Goal: Book appointment/travel/reservation

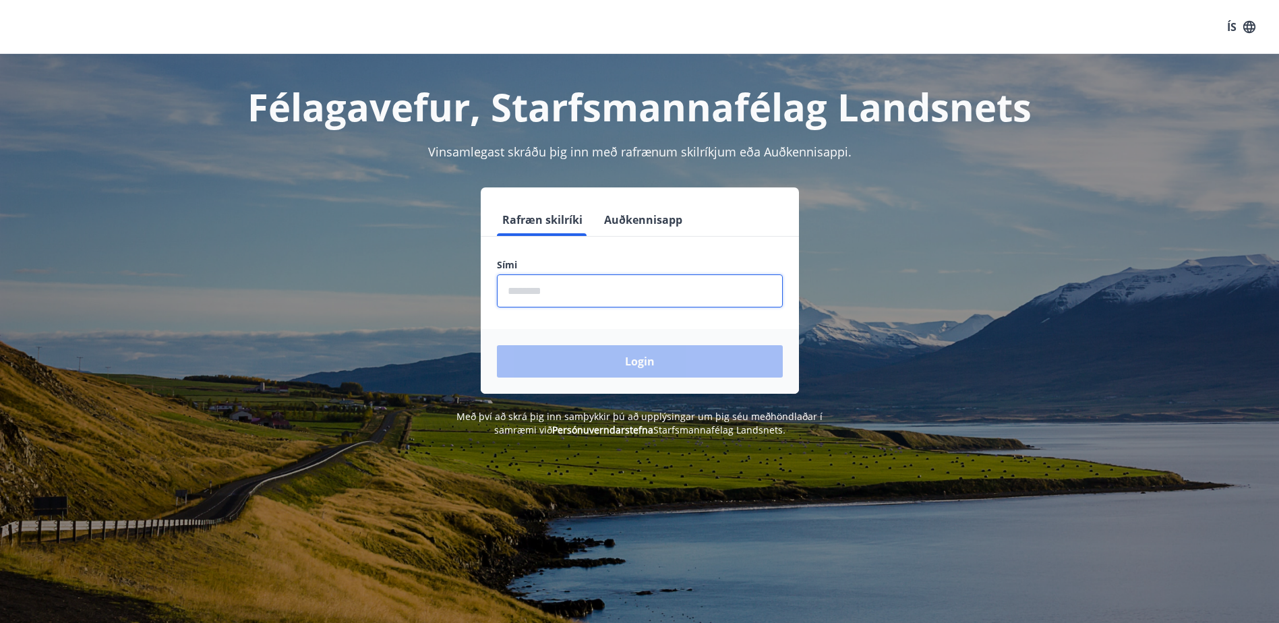
click at [534, 289] on input "phone" at bounding box center [640, 290] width 286 height 33
type input "********"
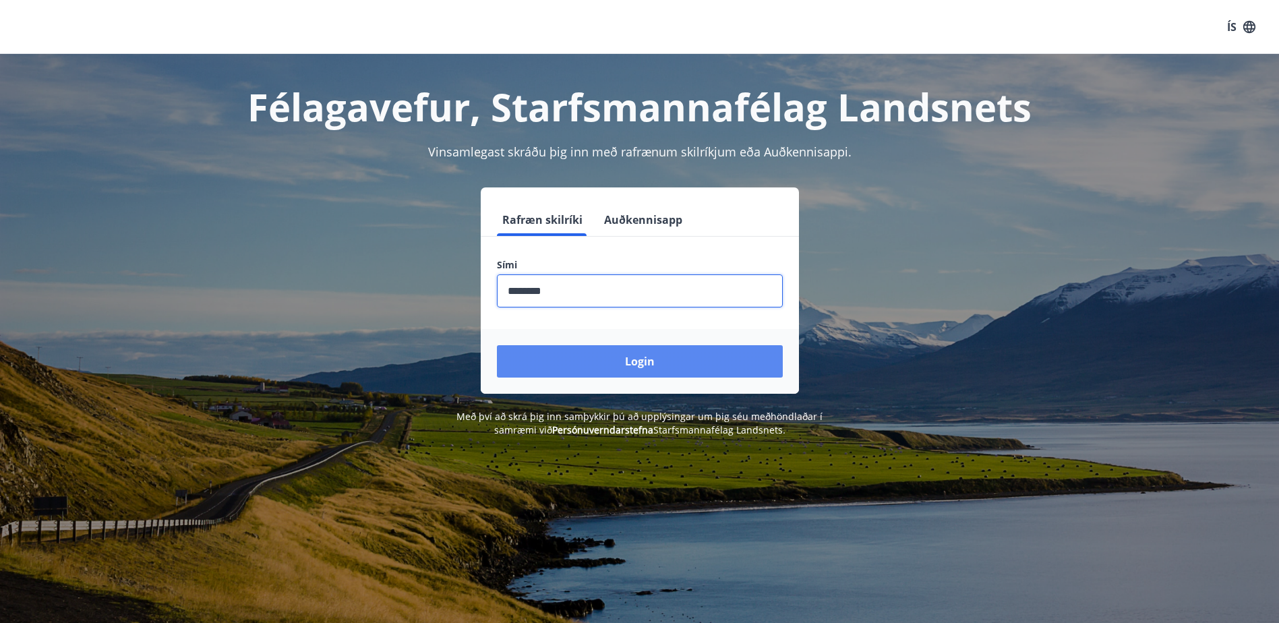
click at [608, 361] on button "Login" at bounding box center [640, 361] width 286 height 32
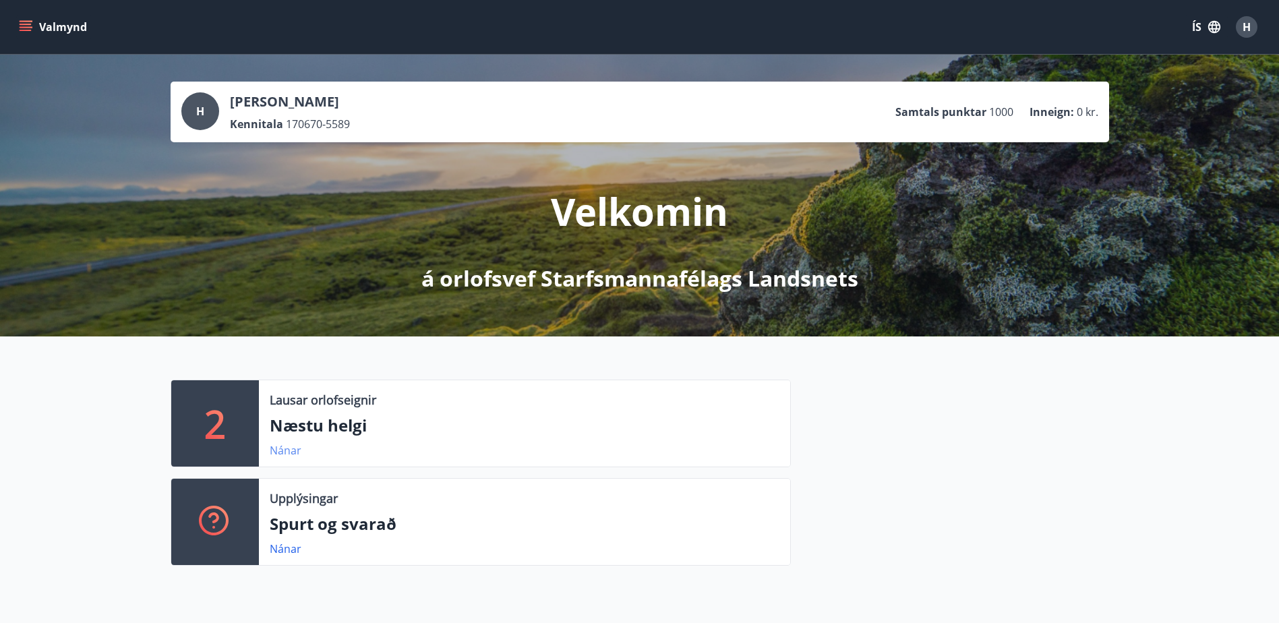
click at [281, 455] on link "Nánar" at bounding box center [286, 450] width 32 height 15
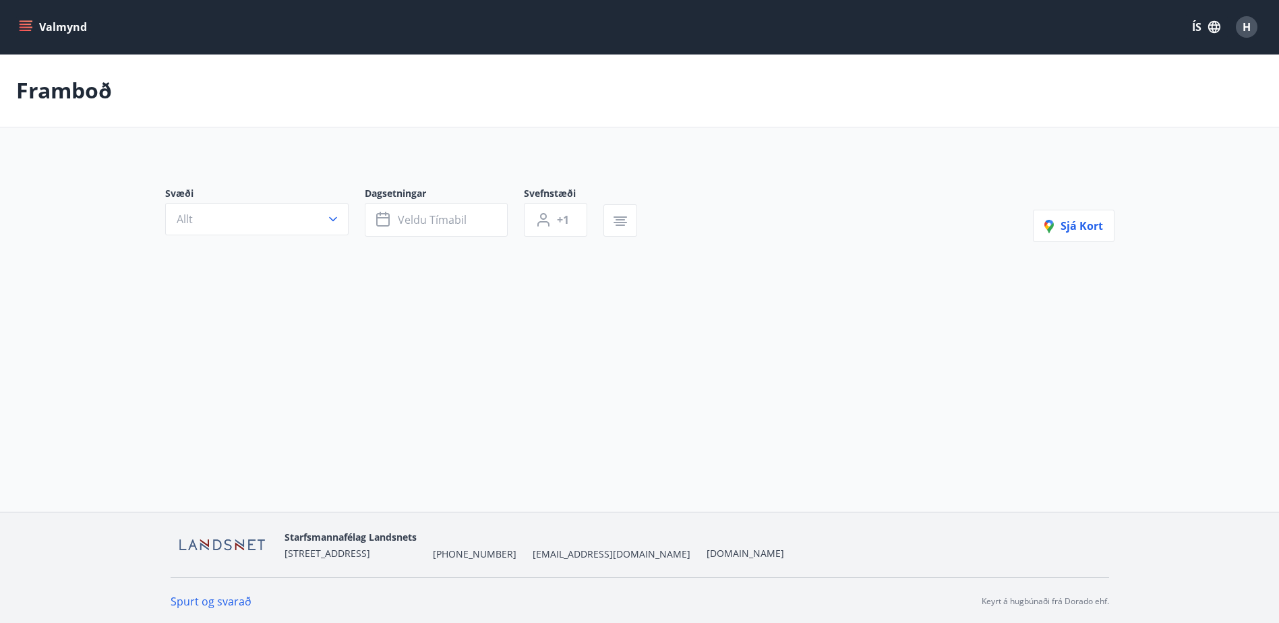
type input "*"
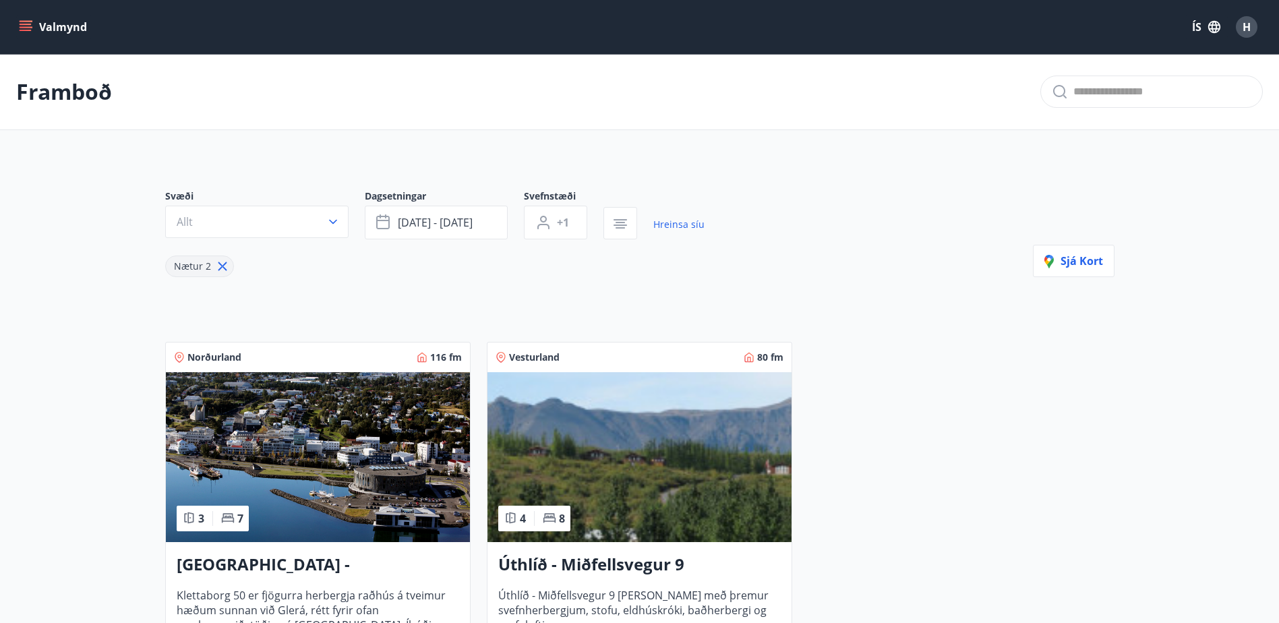
scroll to position [202, 0]
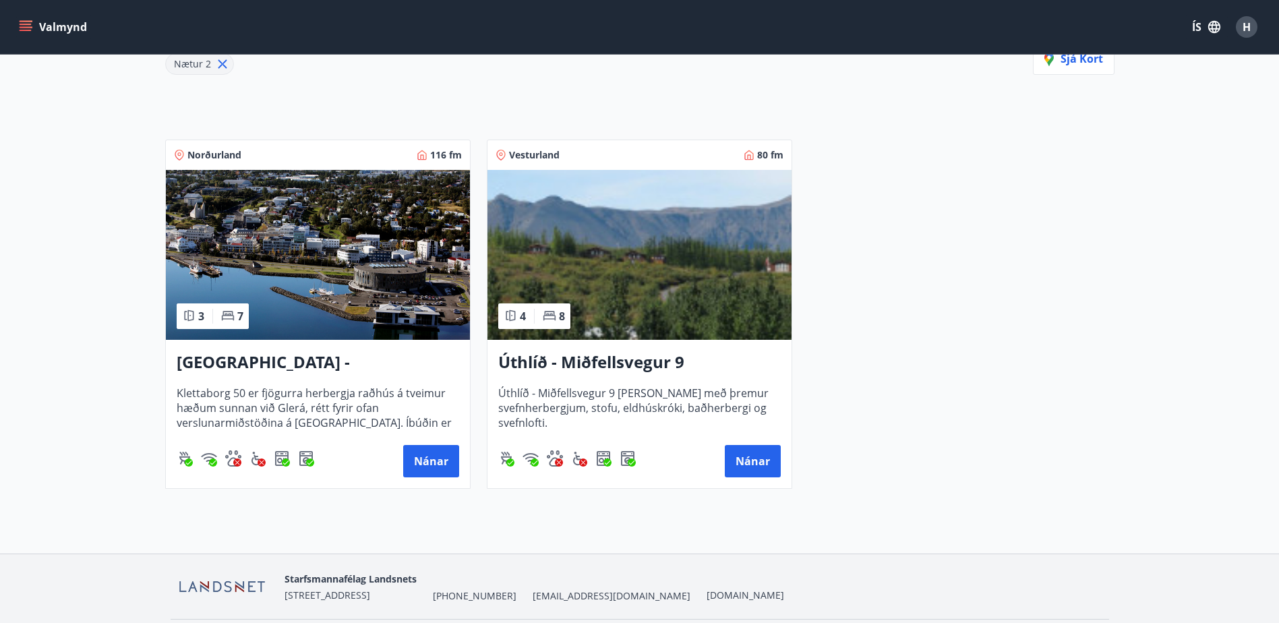
click at [625, 272] on img at bounding box center [640, 255] width 304 height 170
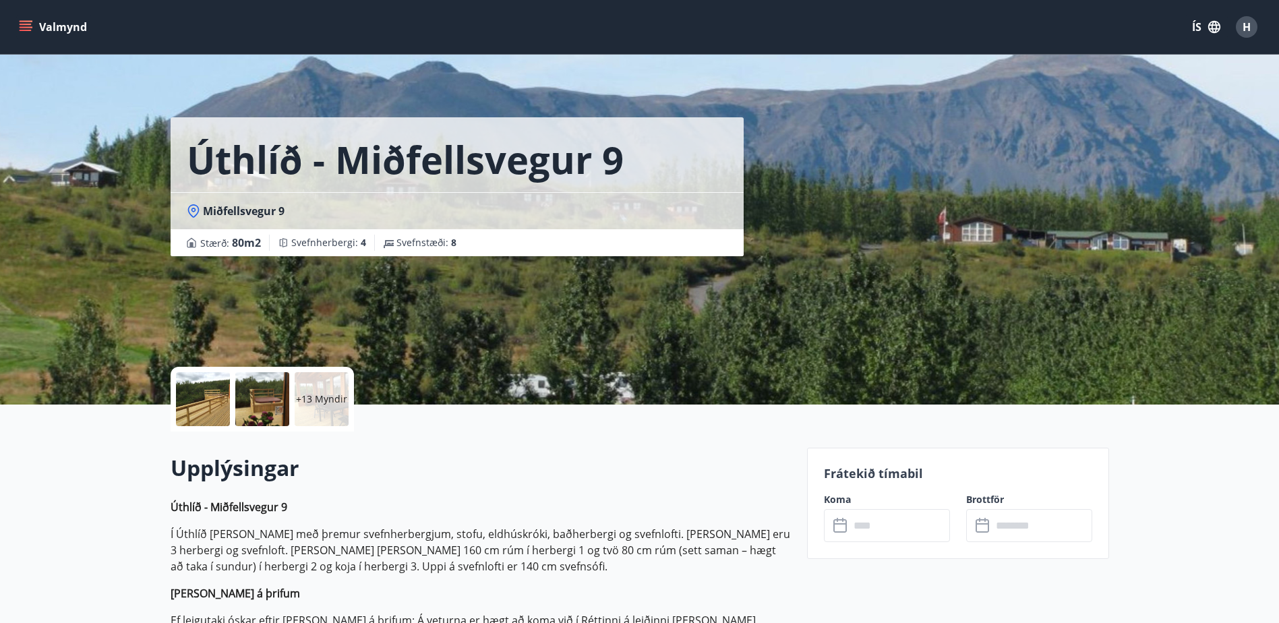
click at [320, 396] on p "+13 Myndir" at bounding box center [321, 398] width 51 height 13
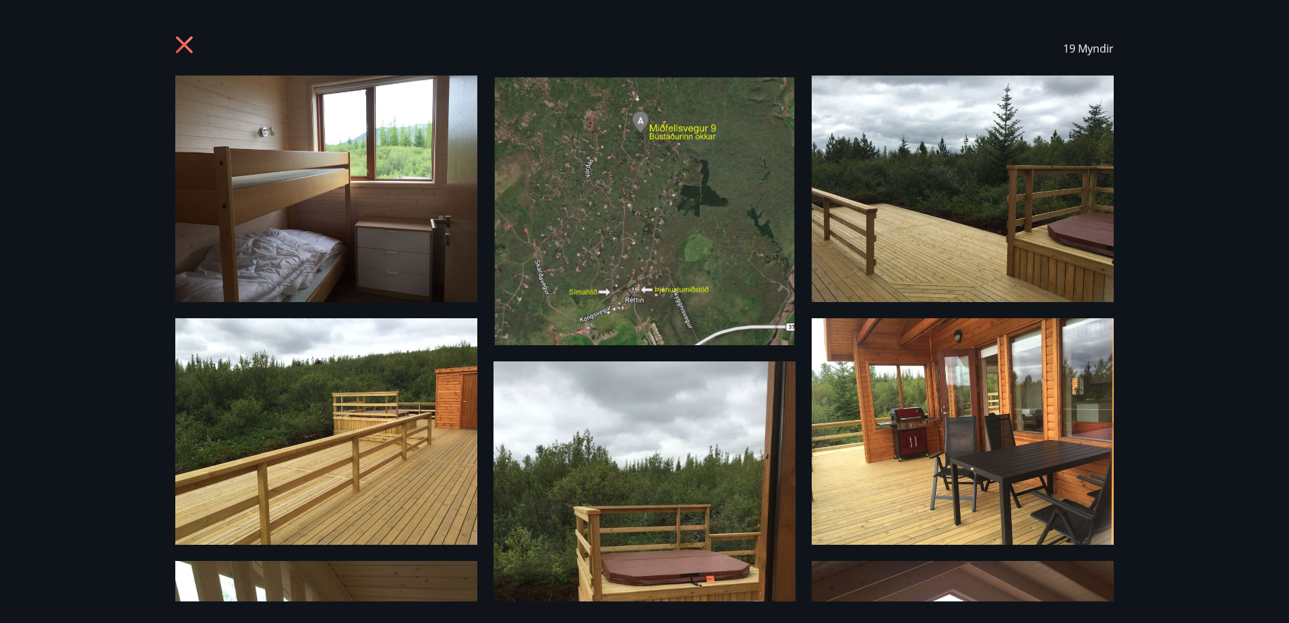
click at [332, 176] on img at bounding box center [326, 189] width 302 height 227
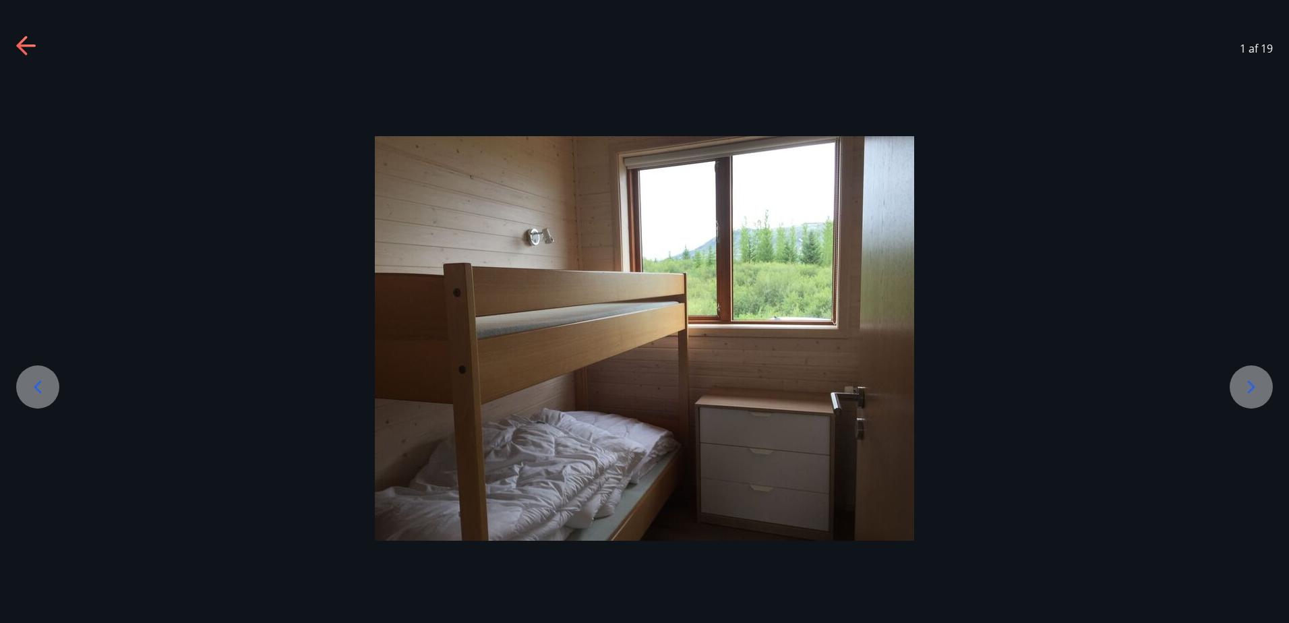
click at [1257, 384] on icon at bounding box center [1252, 387] width 22 height 22
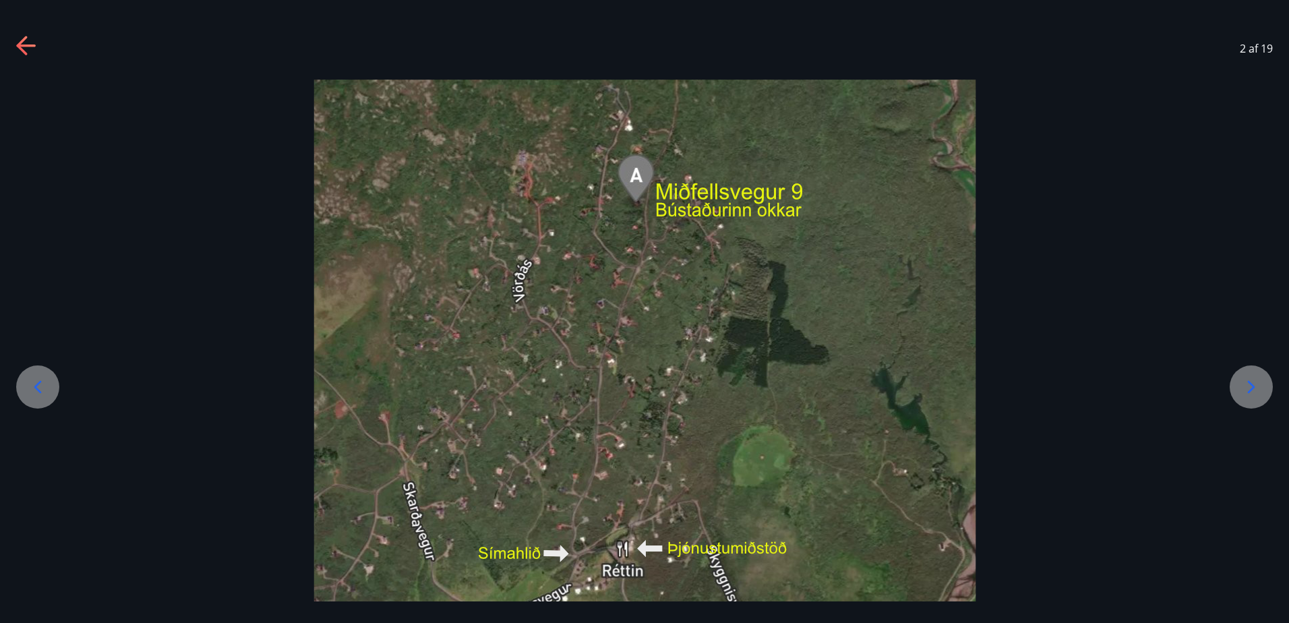
click at [1255, 390] on icon at bounding box center [1252, 387] width 22 height 22
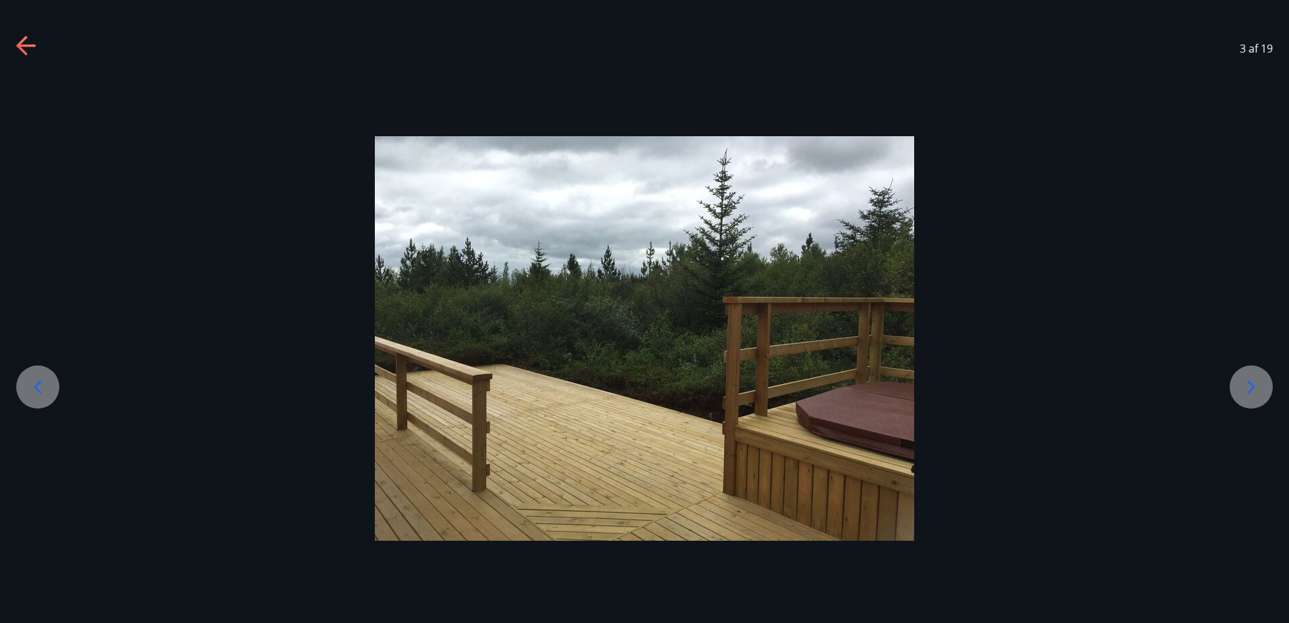
click at [1255, 390] on icon at bounding box center [1252, 387] width 22 height 22
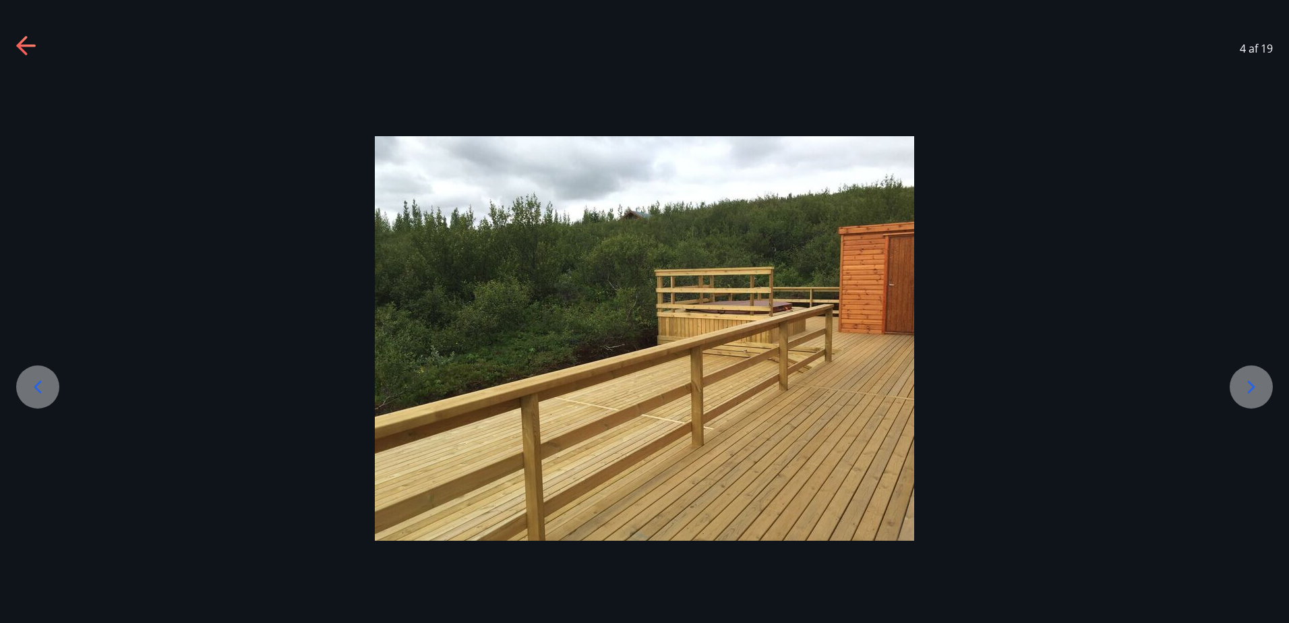
click at [1255, 390] on icon at bounding box center [1252, 387] width 22 height 22
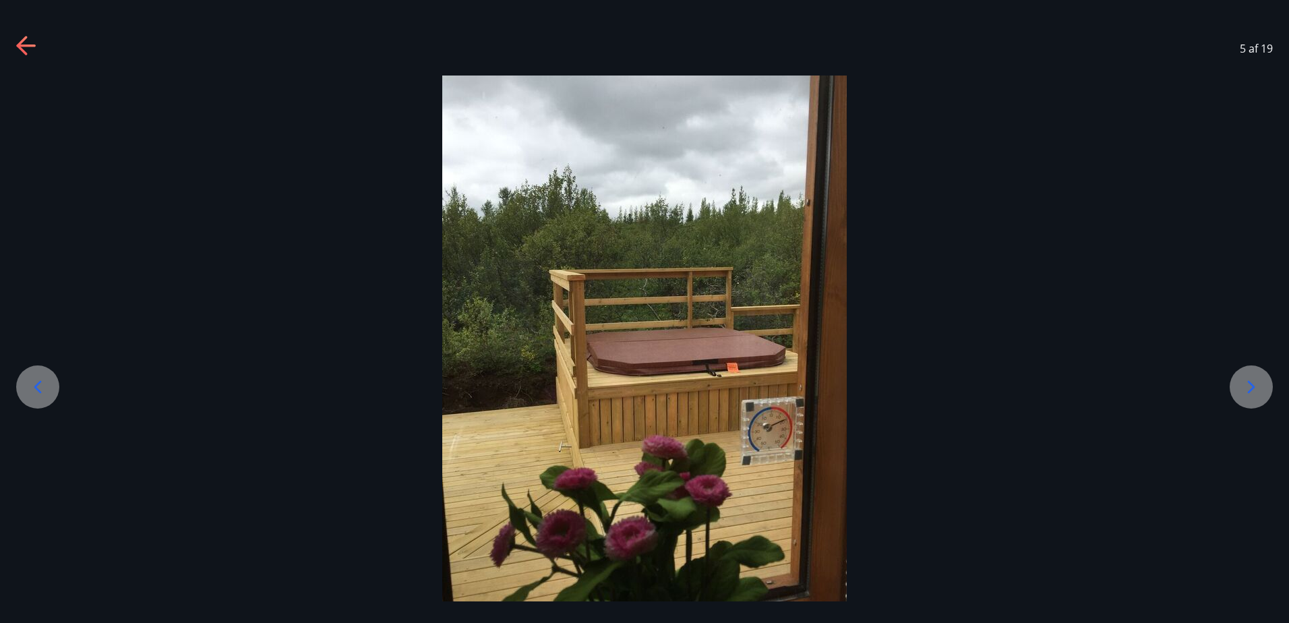
click at [1255, 390] on icon at bounding box center [1252, 387] width 22 height 22
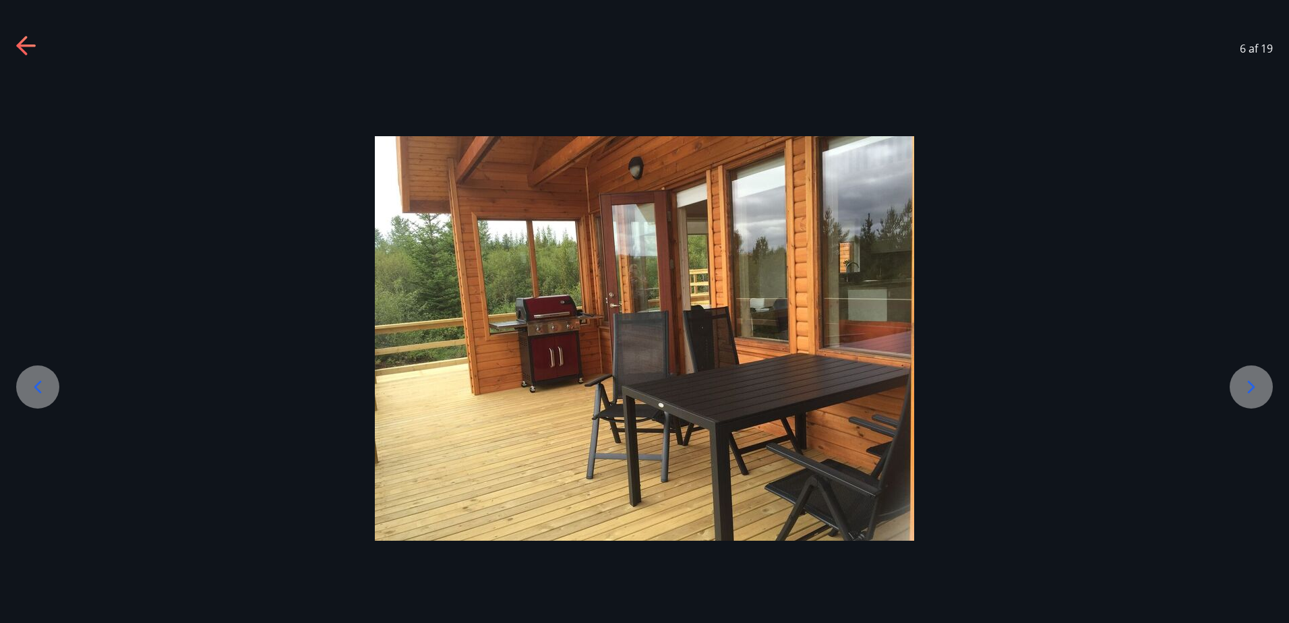
click at [1255, 390] on icon at bounding box center [1252, 387] width 22 height 22
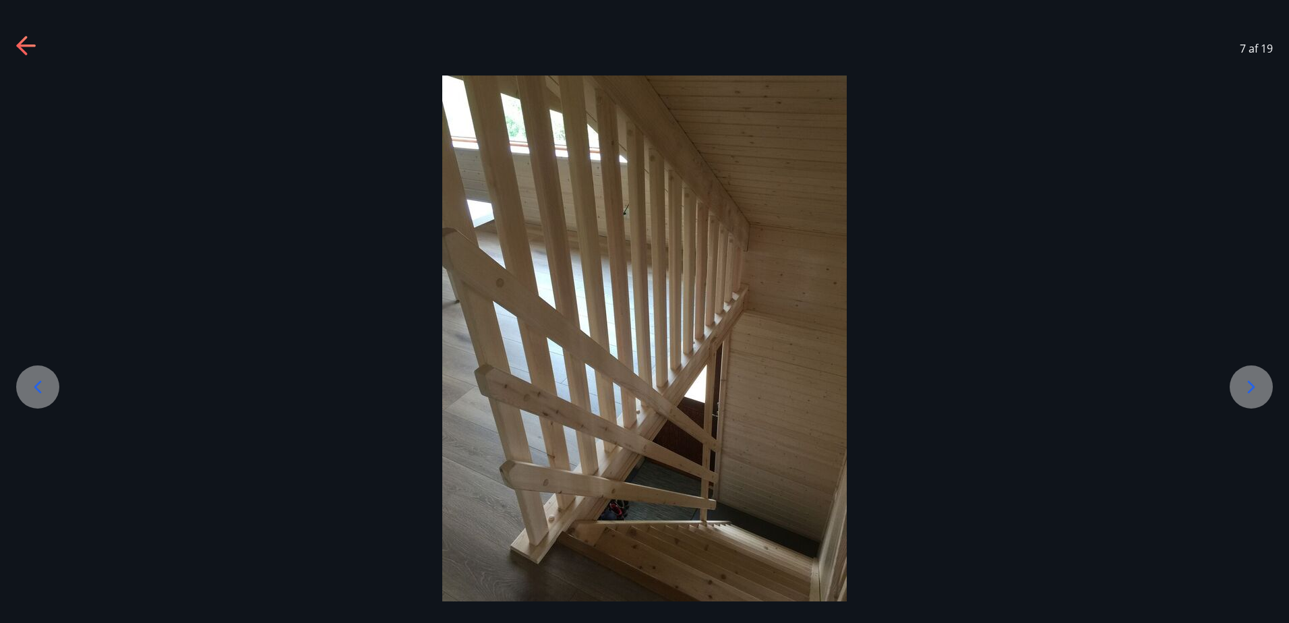
click at [1255, 390] on icon at bounding box center [1252, 387] width 22 height 22
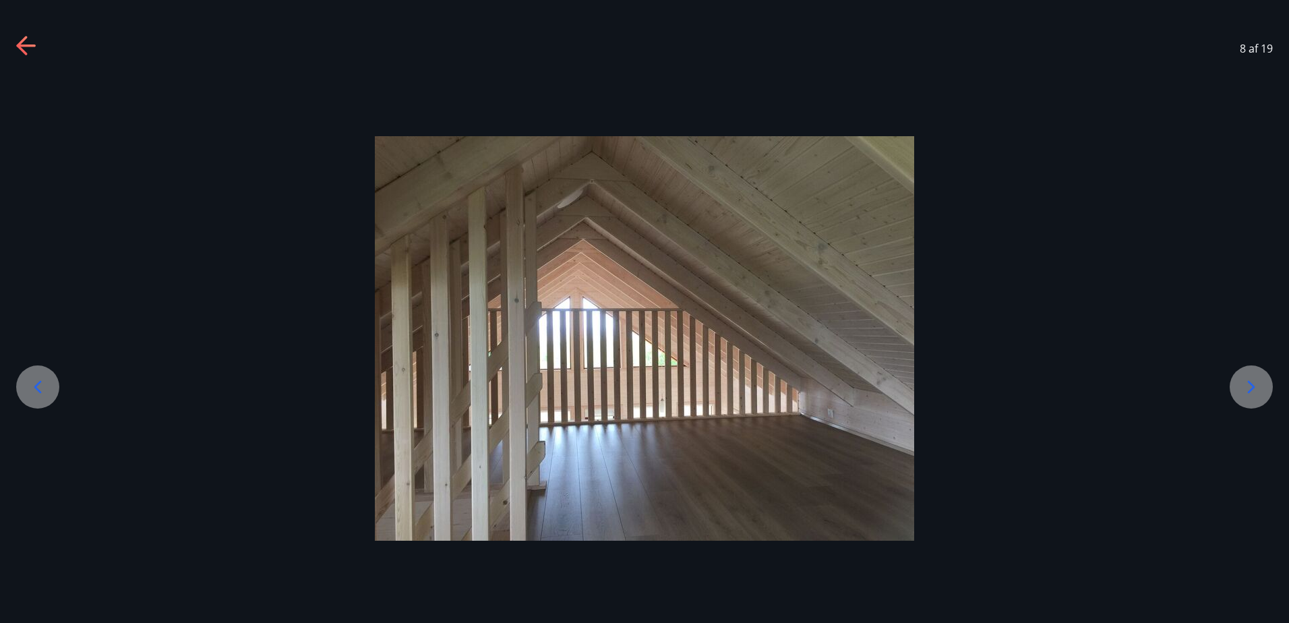
click at [1255, 390] on icon at bounding box center [1252, 387] width 22 height 22
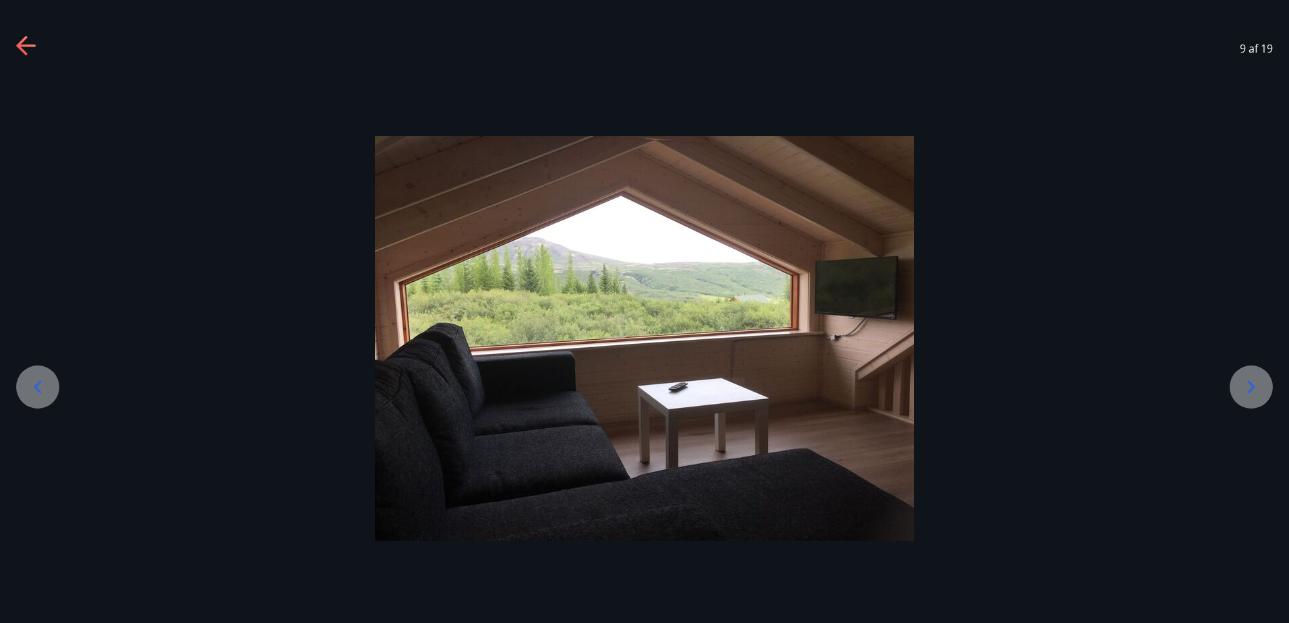
click at [1255, 390] on icon at bounding box center [1252, 387] width 22 height 22
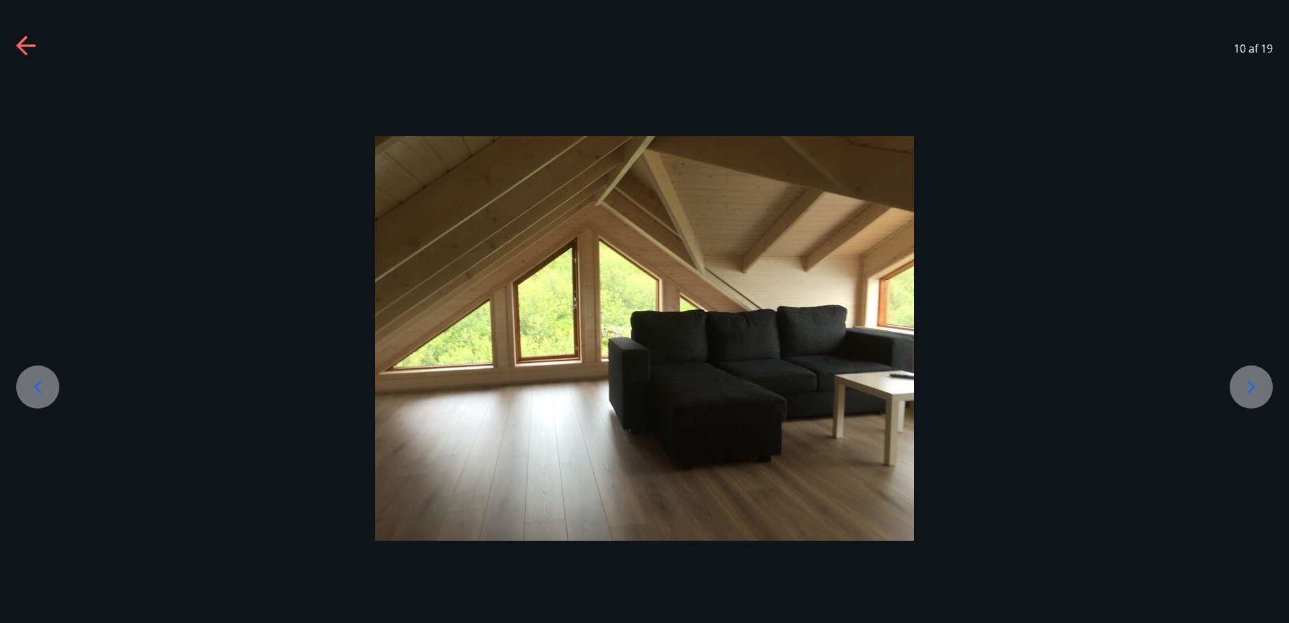
click at [1255, 390] on icon at bounding box center [1252, 387] width 22 height 22
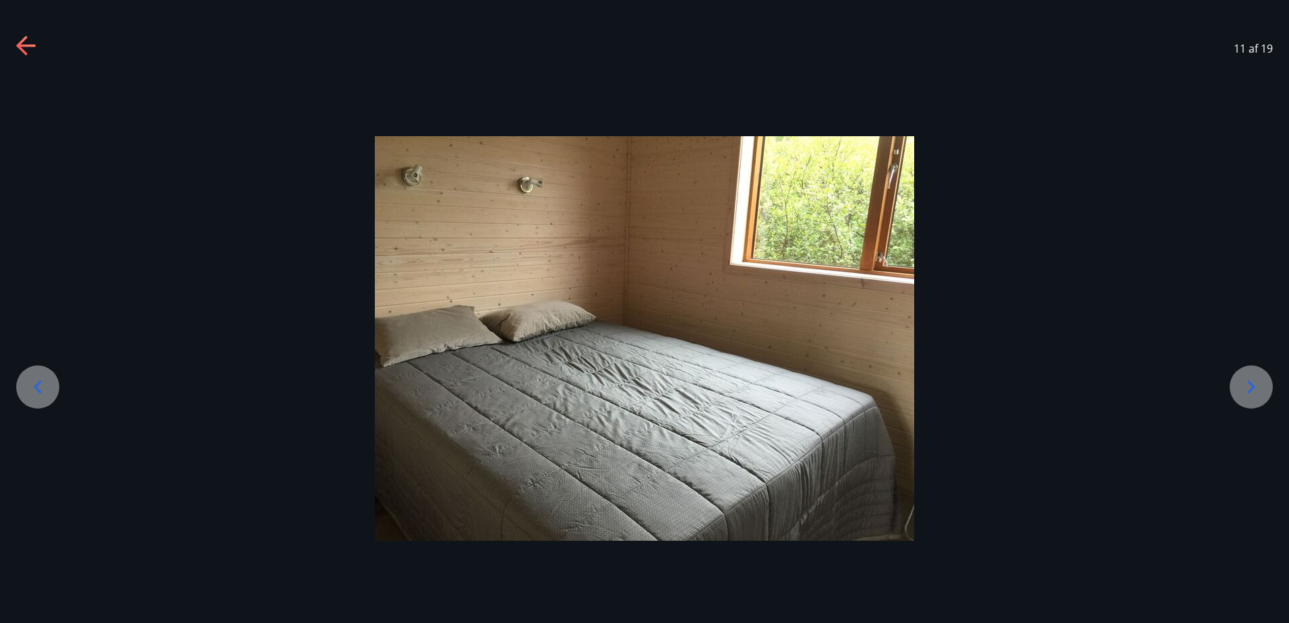
click at [1255, 390] on icon at bounding box center [1252, 387] width 22 height 22
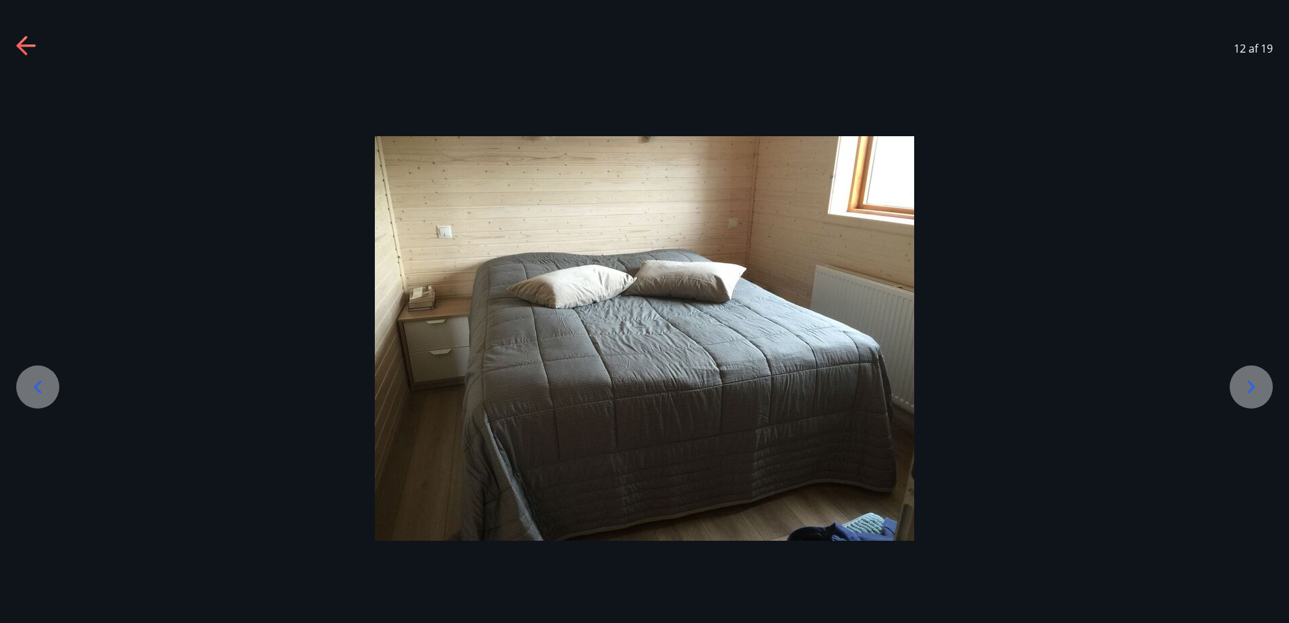
click at [1255, 390] on icon at bounding box center [1252, 387] width 22 height 22
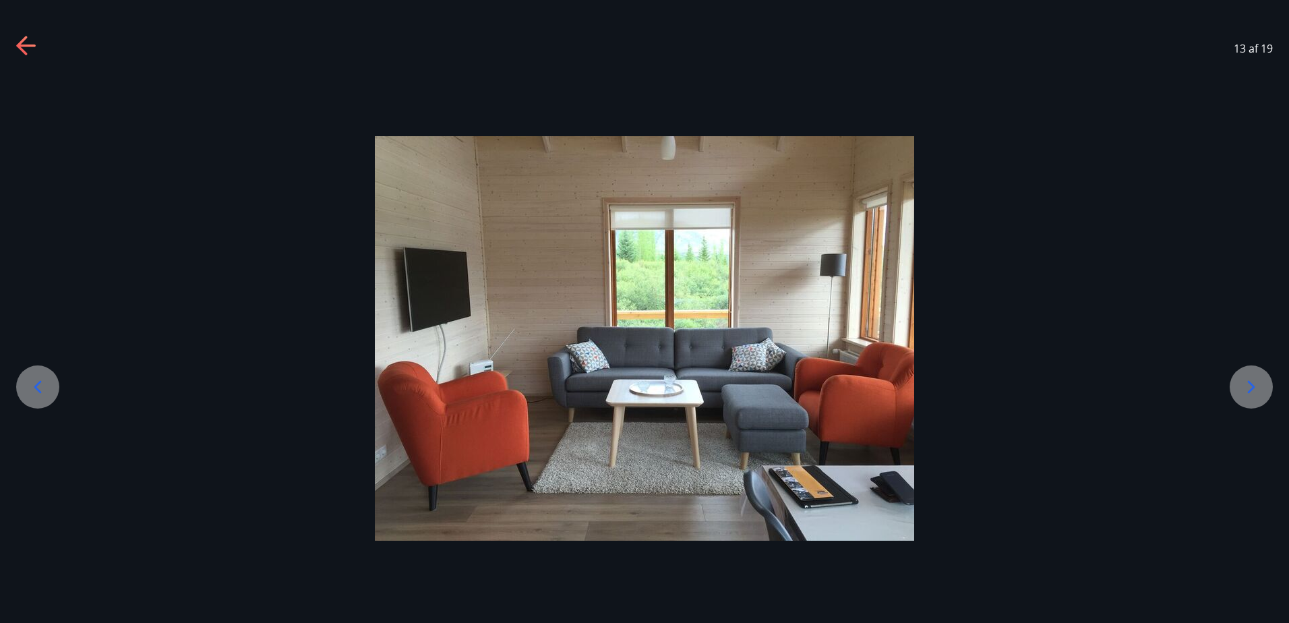
click at [1255, 390] on icon at bounding box center [1252, 387] width 22 height 22
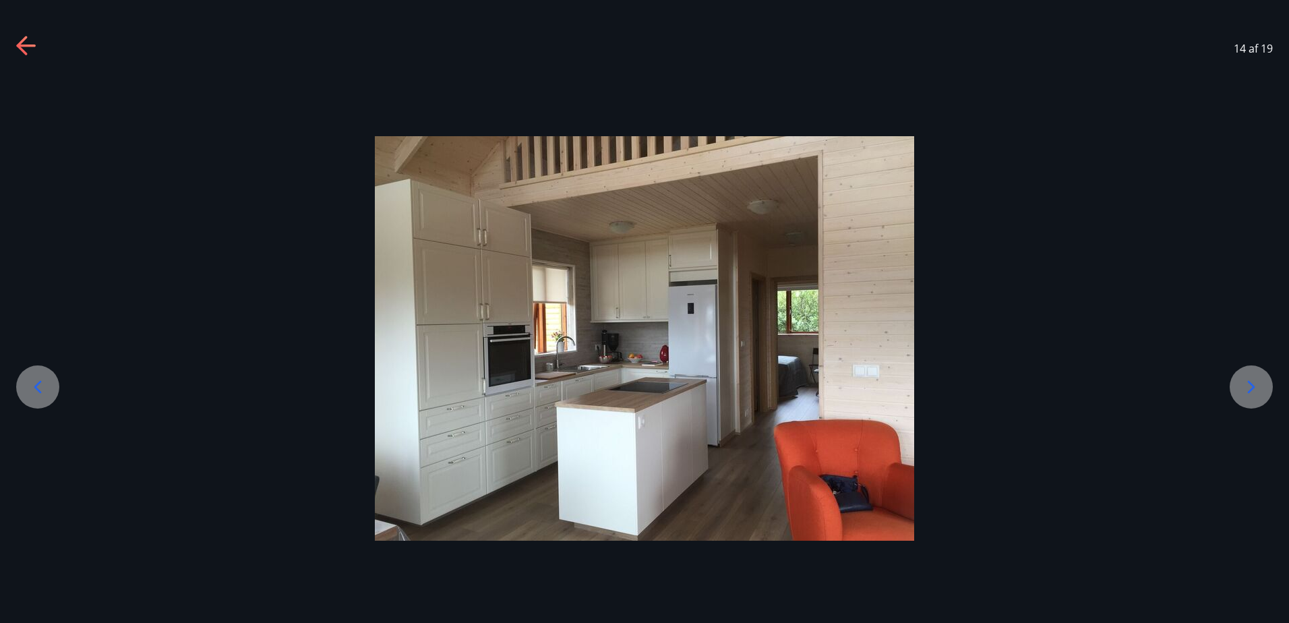
click at [1255, 390] on icon at bounding box center [1252, 387] width 22 height 22
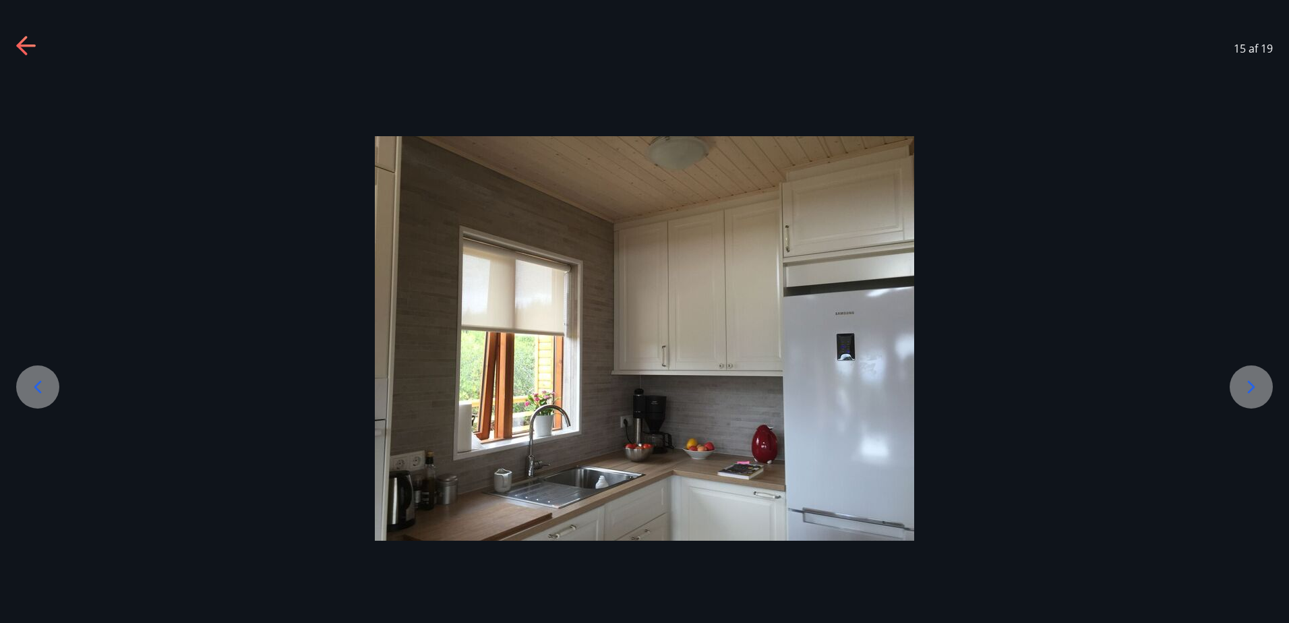
click at [1255, 390] on icon at bounding box center [1252, 387] width 22 height 22
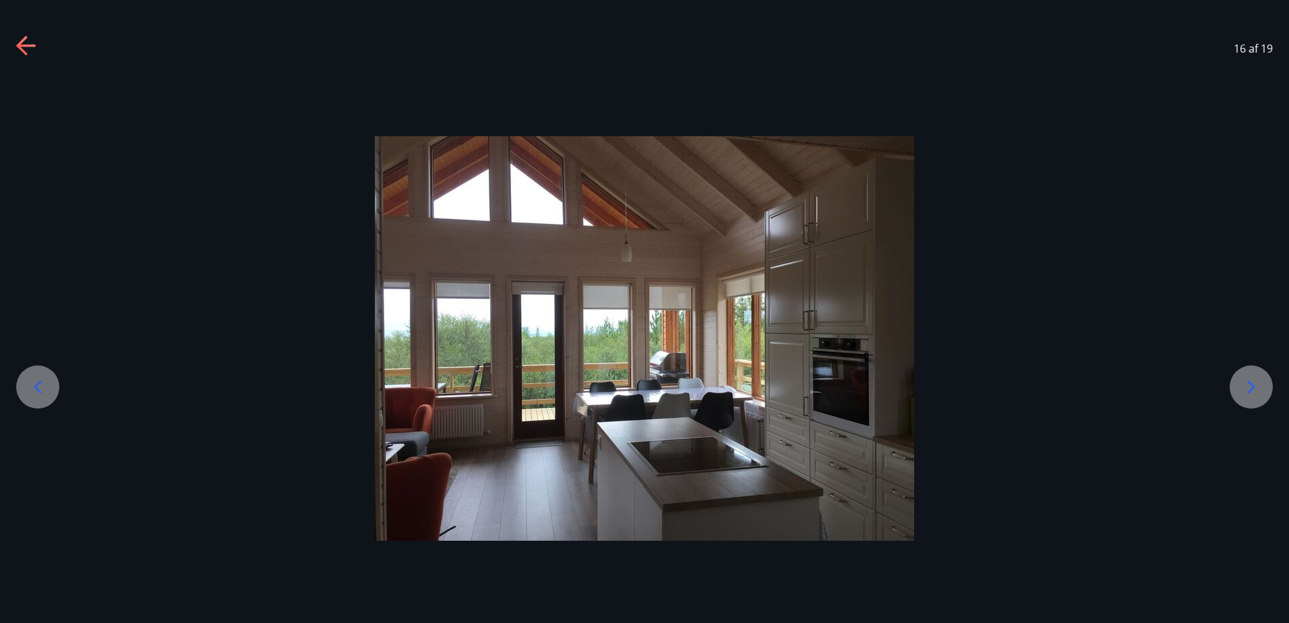
click at [1255, 390] on icon at bounding box center [1252, 387] width 22 height 22
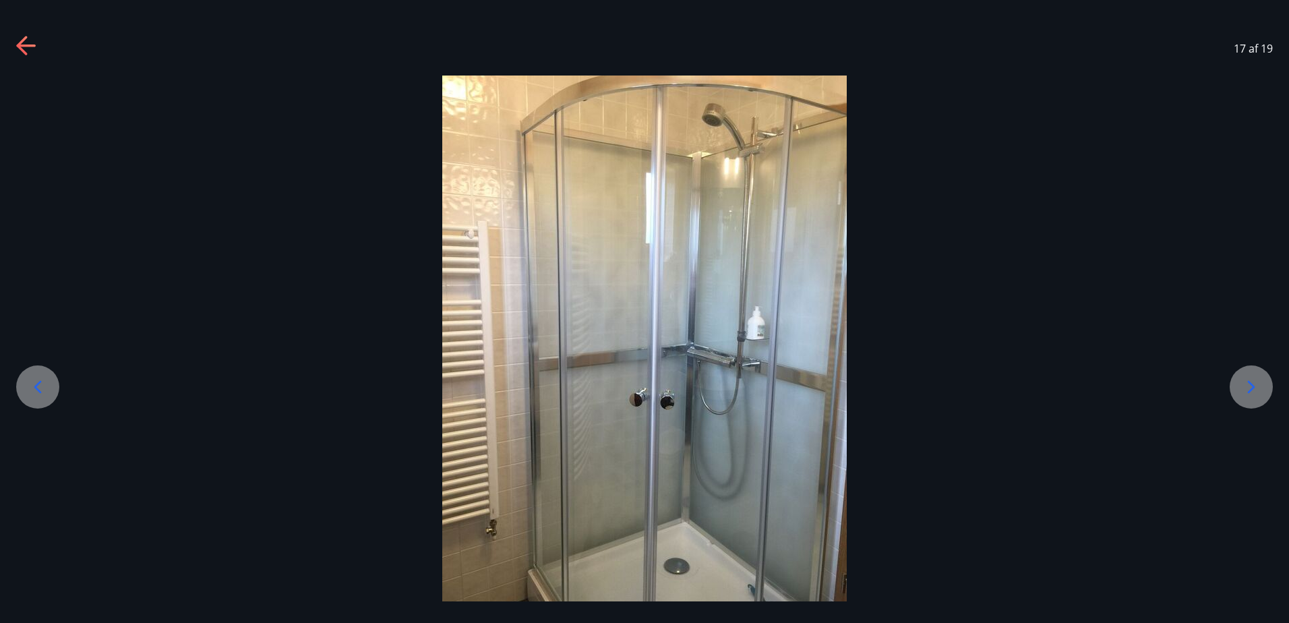
click at [1255, 390] on icon at bounding box center [1252, 387] width 22 height 22
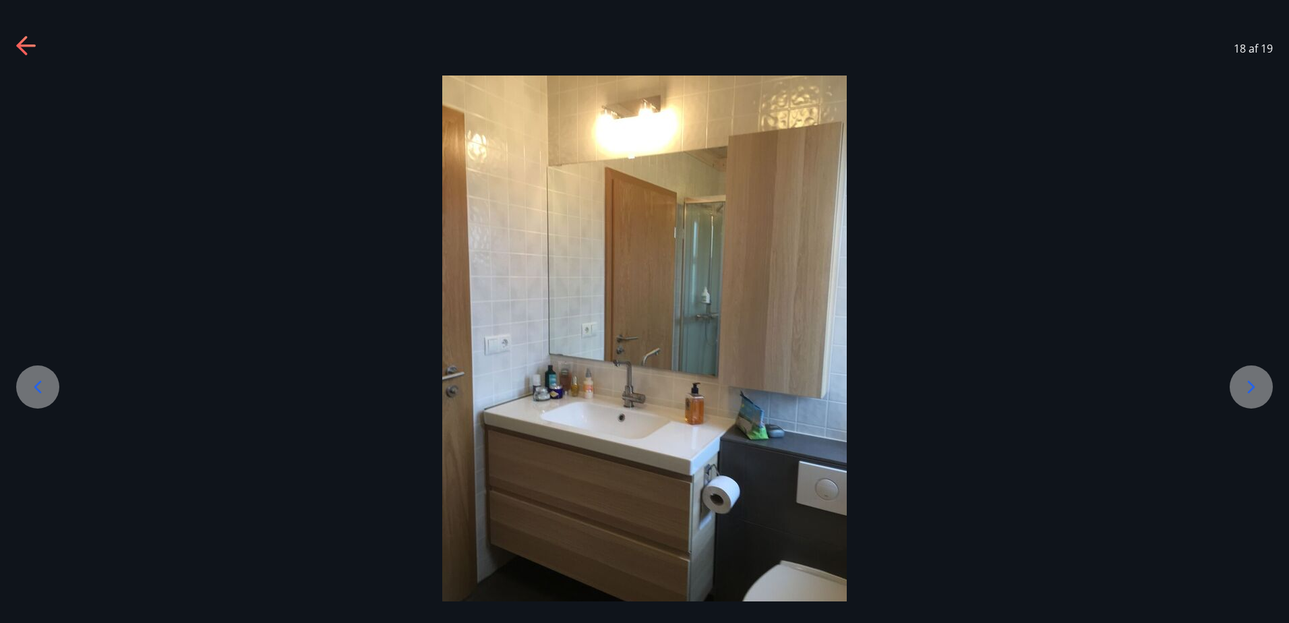
click at [1255, 390] on icon at bounding box center [1252, 387] width 22 height 22
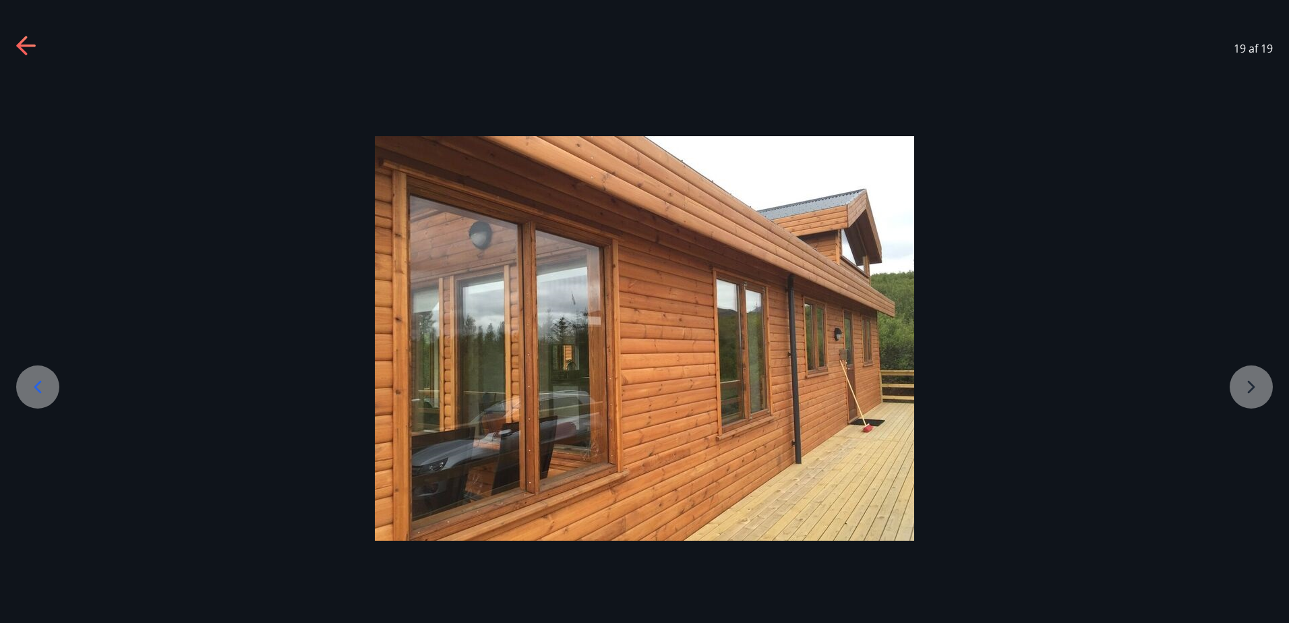
click at [1255, 390] on div at bounding box center [644, 338] width 1289 height 405
click at [28, 43] on icon at bounding box center [27, 47] width 22 height 22
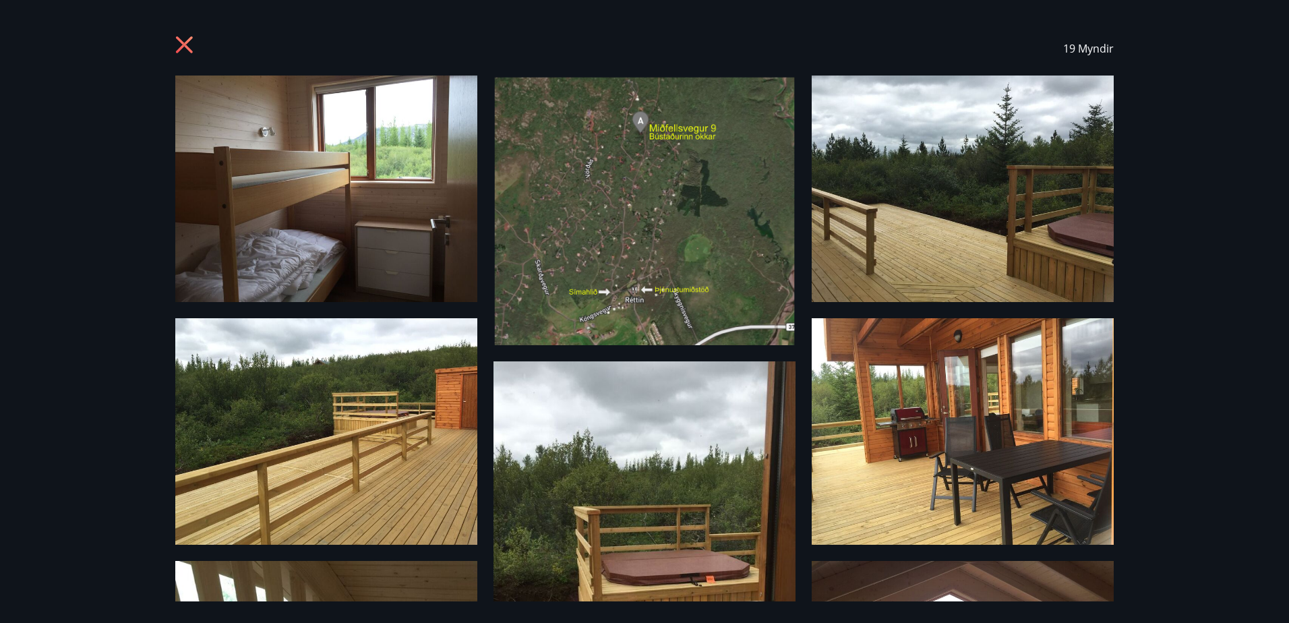
click at [179, 38] on icon at bounding box center [184, 44] width 17 height 17
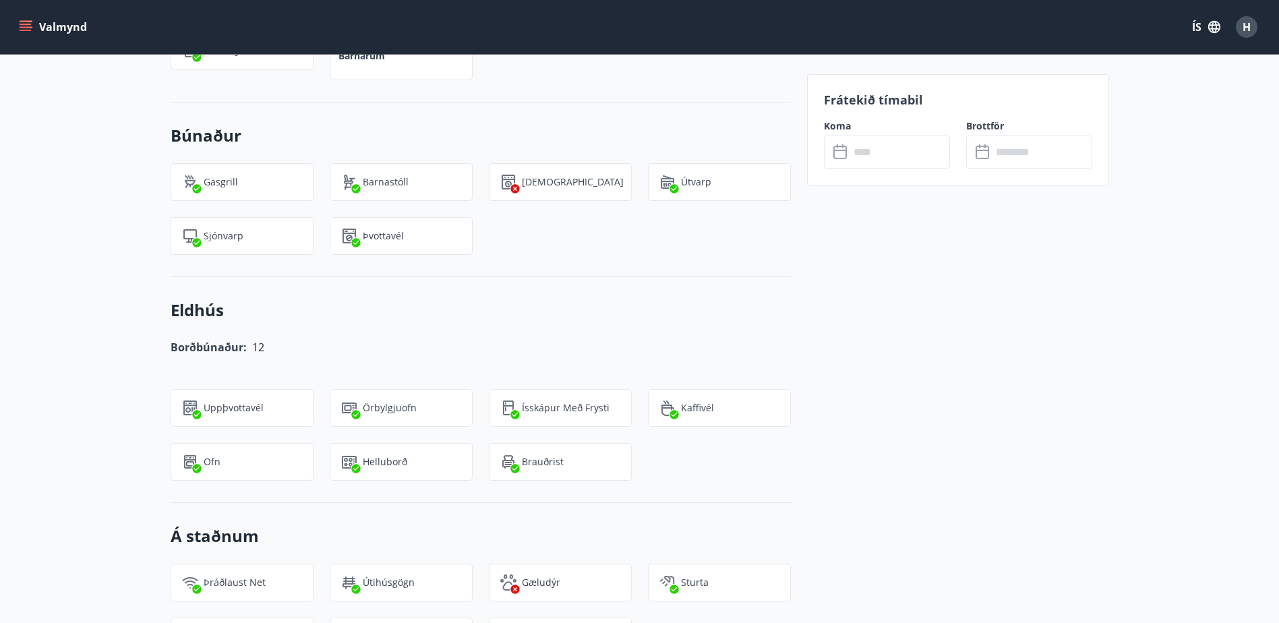
scroll to position [889, 0]
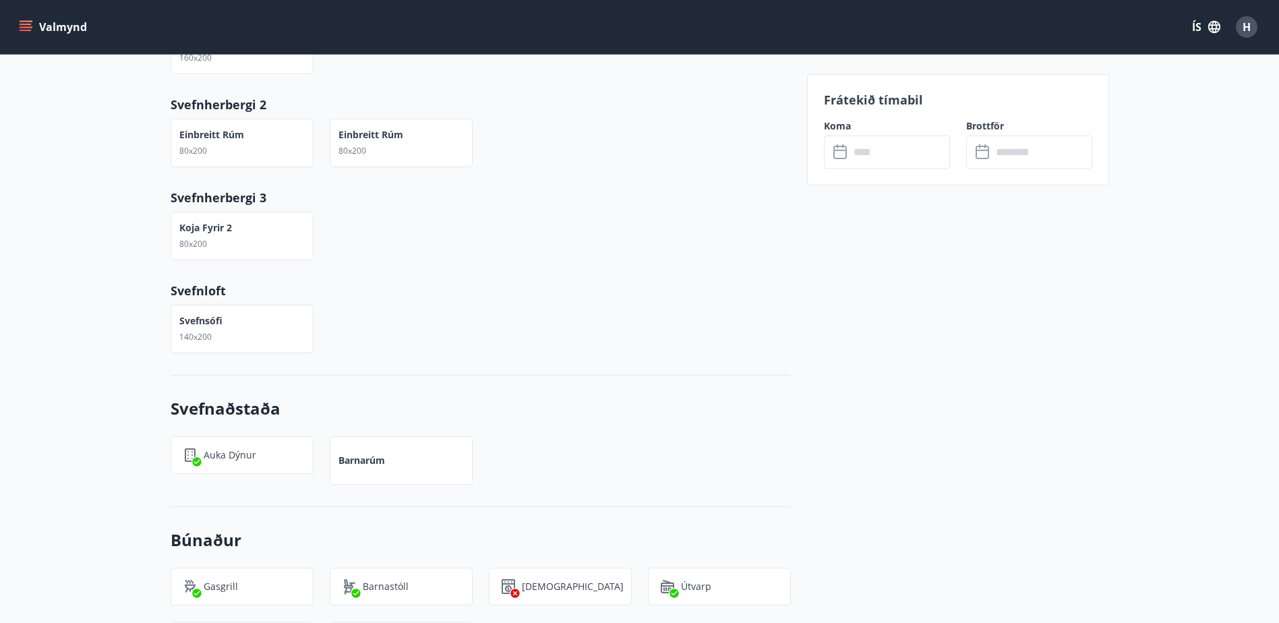
click at [27, 27] on icon "menu" at bounding box center [27, 26] width 15 height 1
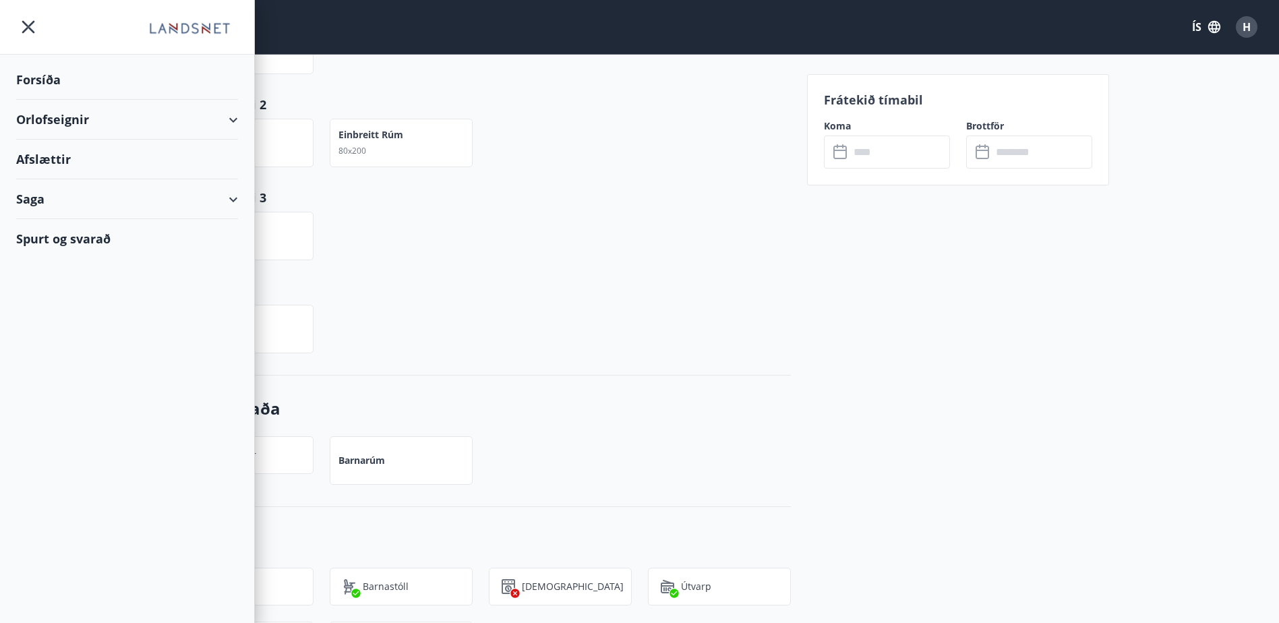
click at [60, 117] on div "Orlofseignir" at bounding box center [127, 120] width 222 height 40
click at [57, 186] on div "Bókunardagatal" at bounding box center [127, 182] width 200 height 28
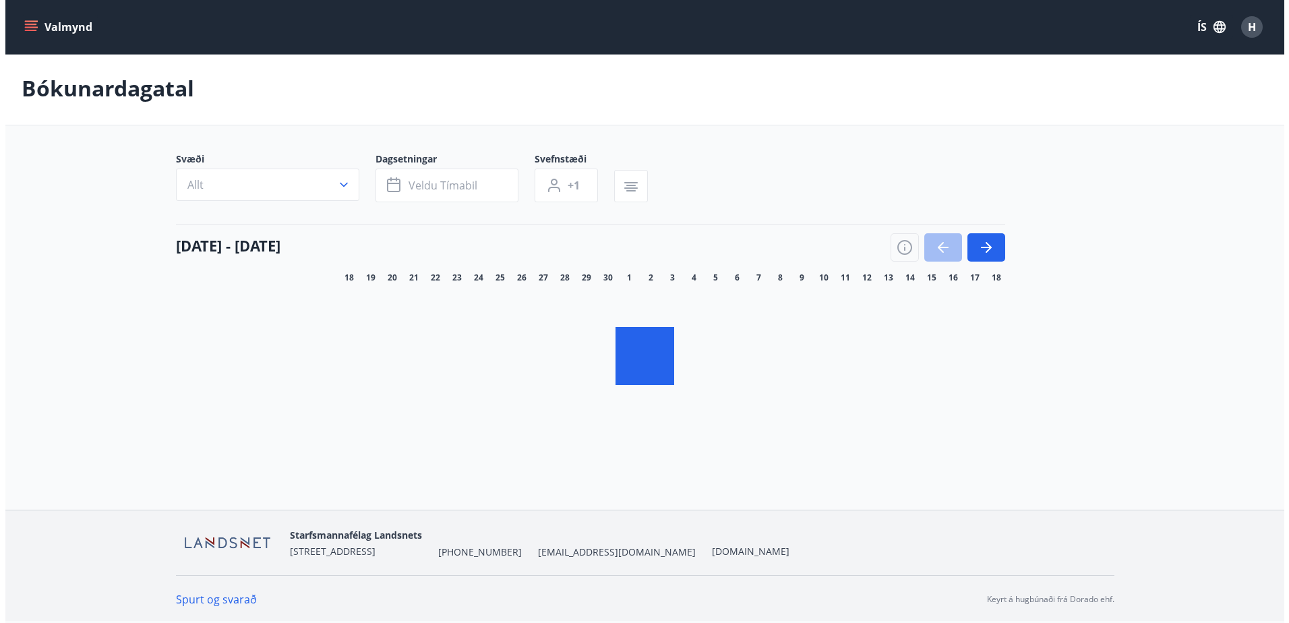
scroll to position [2, 0]
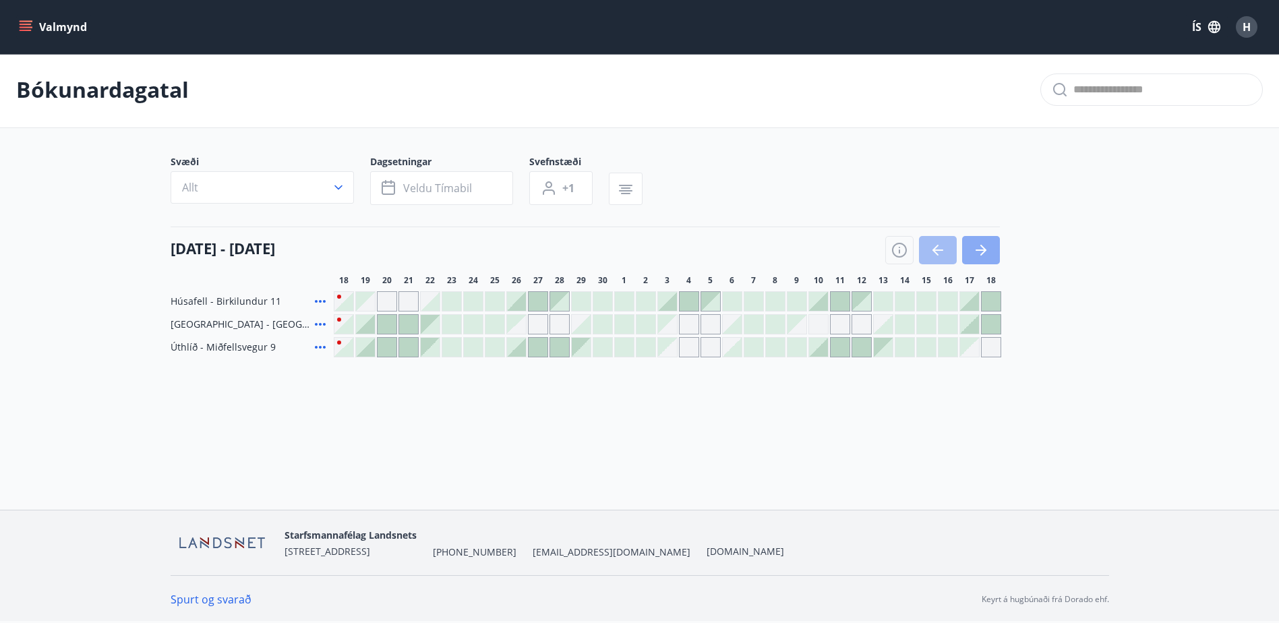
click at [982, 252] on icon "button" at bounding box center [981, 250] width 16 height 16
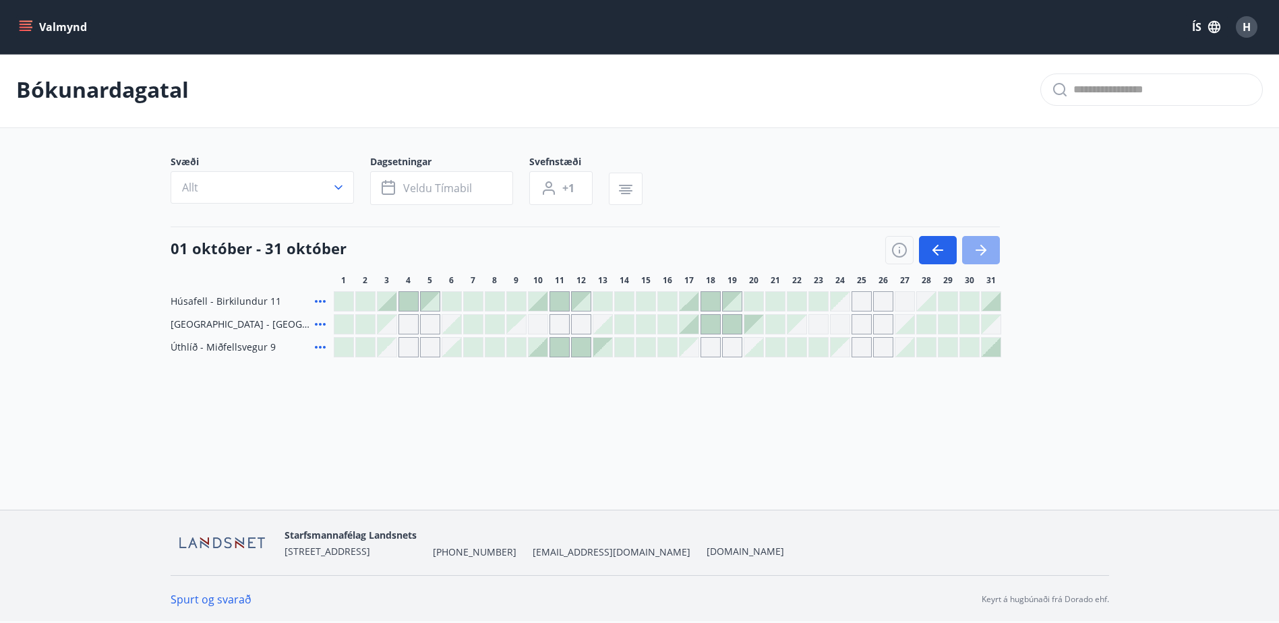
click at [982, 243] on icon "button" at bounding box center [981, 250] width 16 height 16
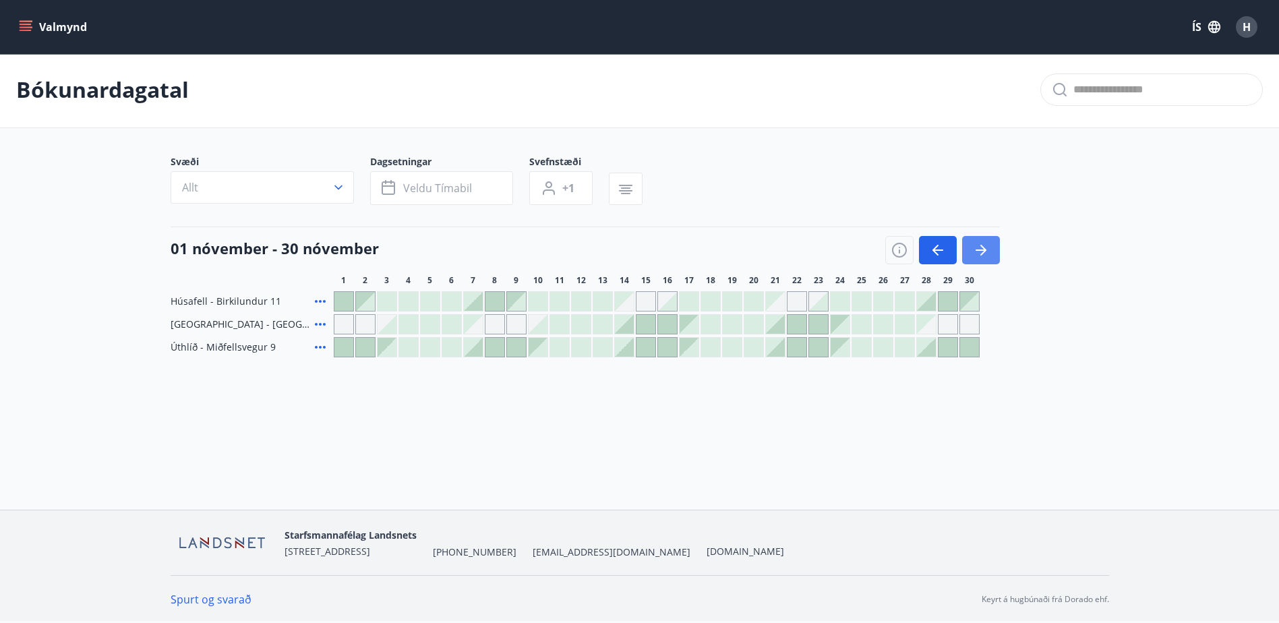
click at [980, 241] on button "button" at bounding box center [981, 250] width 38 height 28
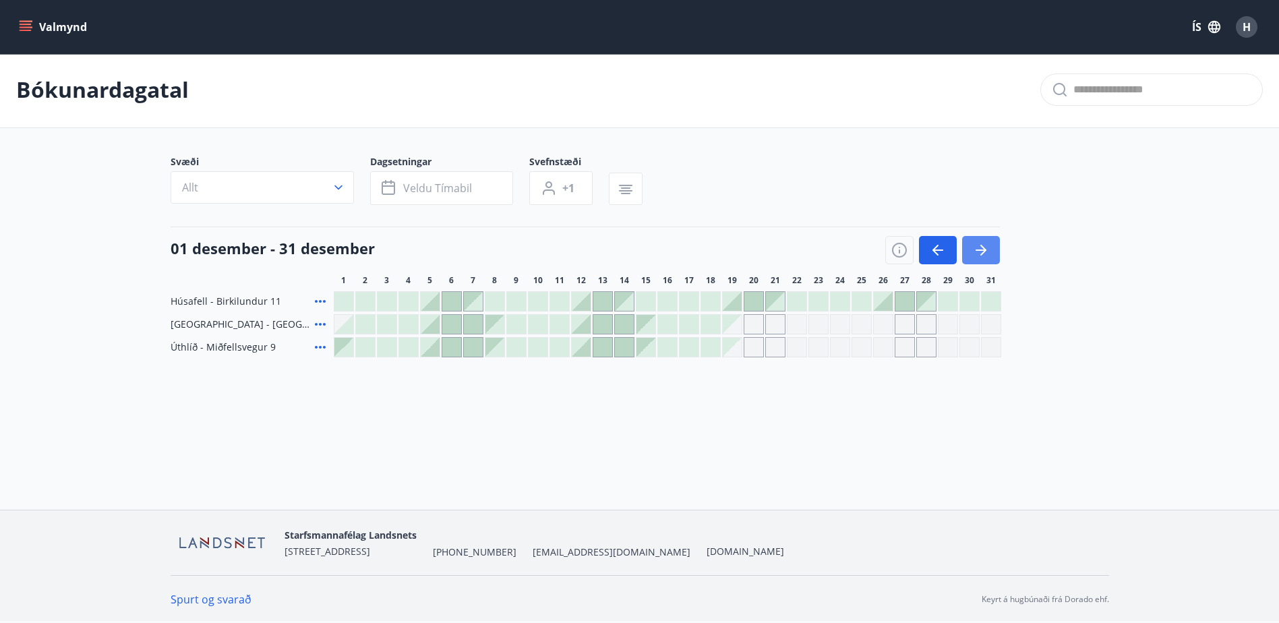
click at [987, 252] on icon "button" at bounding box center [981, 250] width 16 height 16
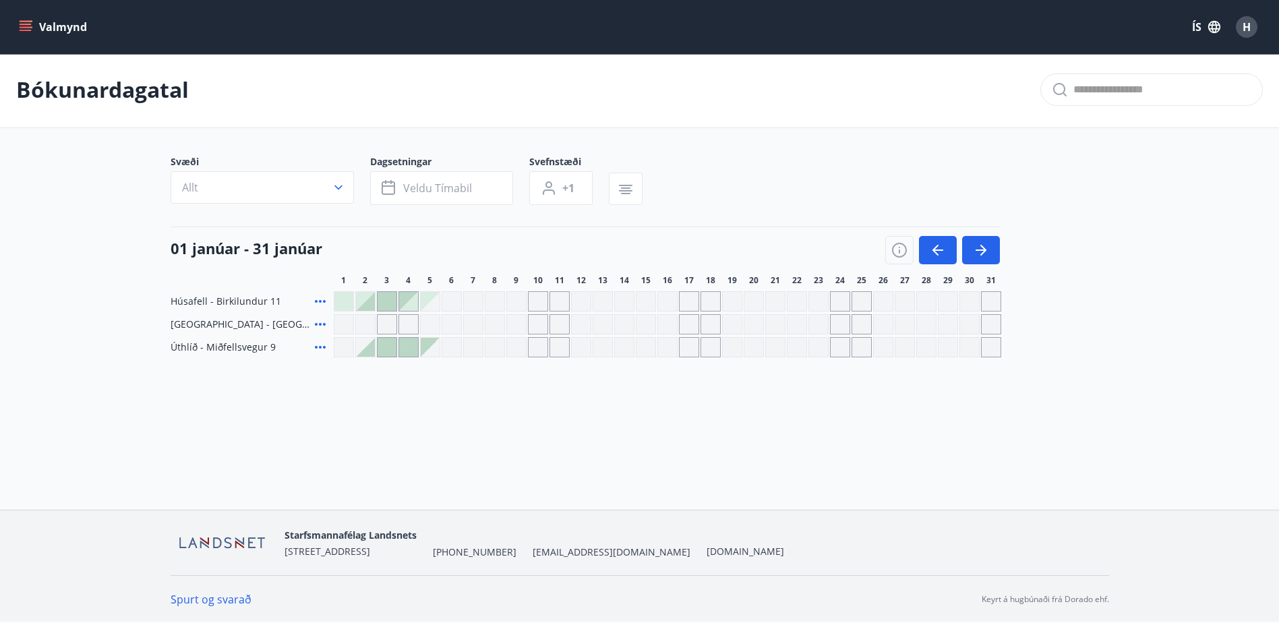
click at [1245, 23] on span "H" at bounding box center [1247, 27] width 8 height 15
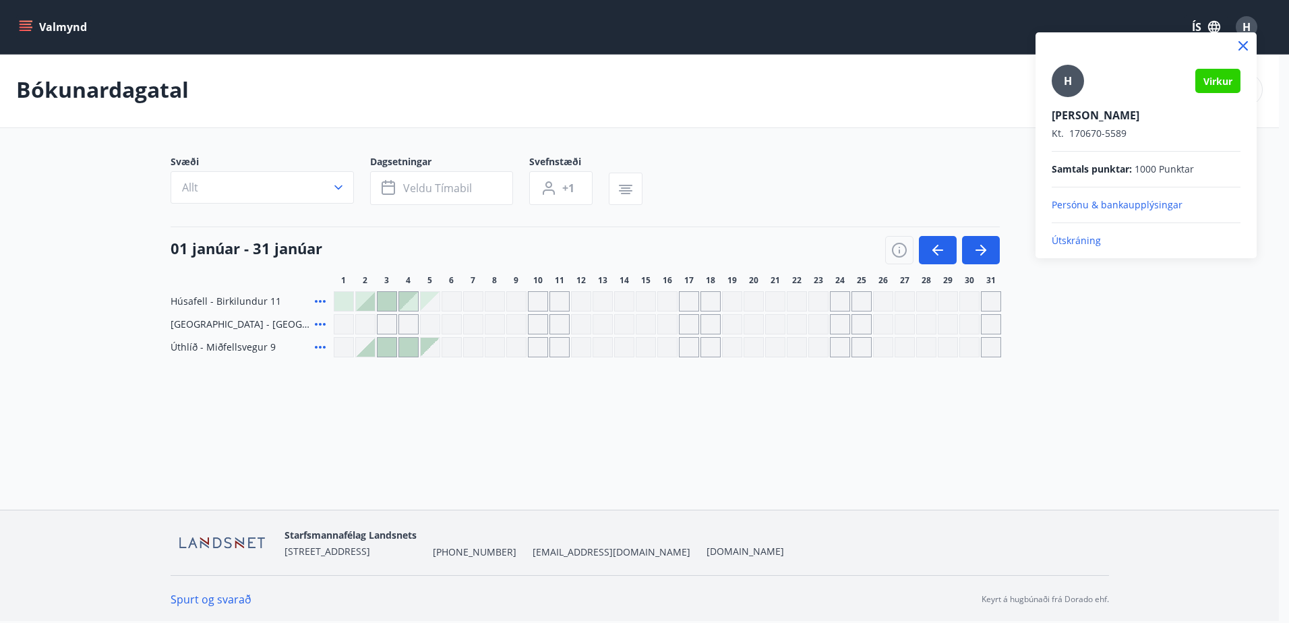
click at [1080, 241] on p "Útskráning" at bounding box center [1146, 240] width 189 height 13
